Goal: Check status

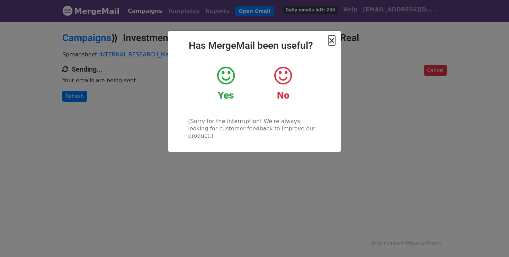
click at [332, 40] on span "×" at bounding box center [331, 41] width 7 height 10
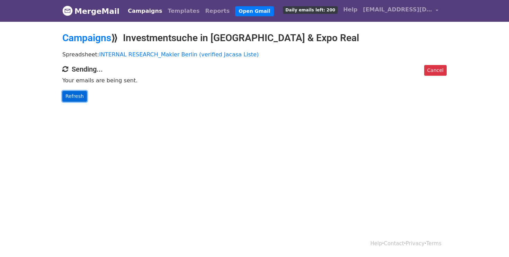
click at [77, 97] on link "Refresh" at bounding box center [74, 96] width 25 height 11
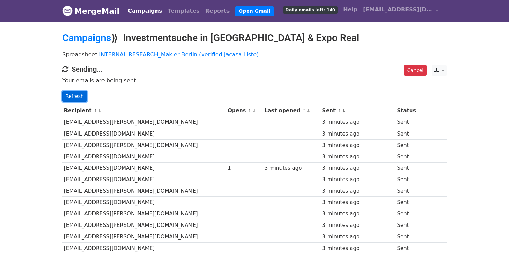
click at [73, 94] on link "Refresh" at bounding box center [74, 96] width 25 height 11
